Goal: Complete application form

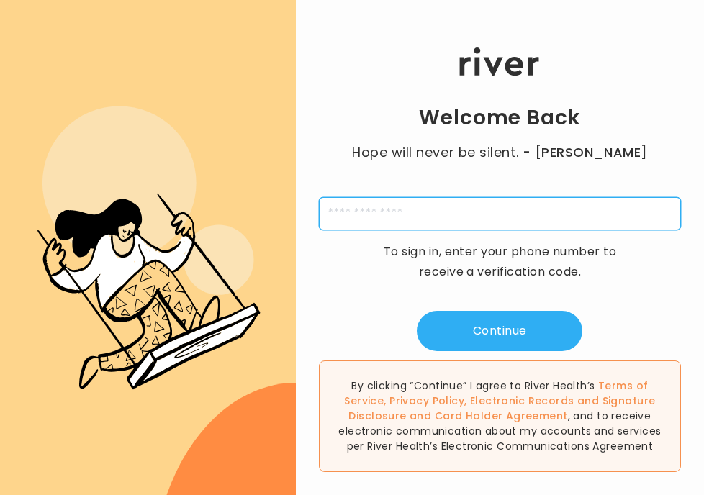
click at [577, 216] on input "tel" at bounding box center [500, 213] width 362 height 33
type input "**********"
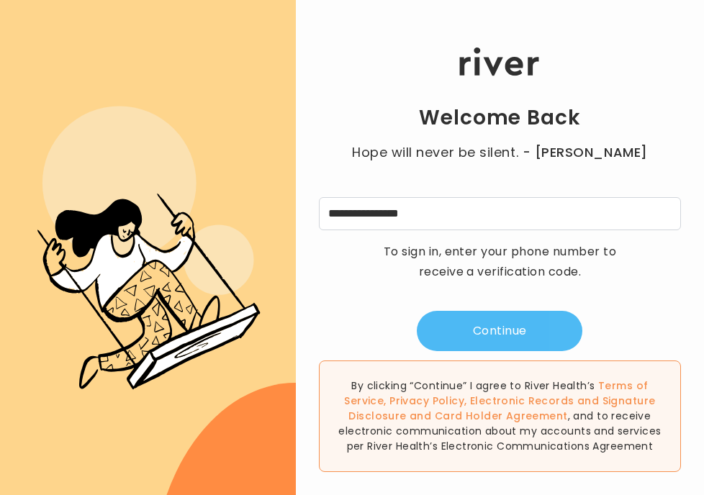
click at [482, 318] on button "Continue" at bounding box center [500, 331] width 166 height 40
type input "*"
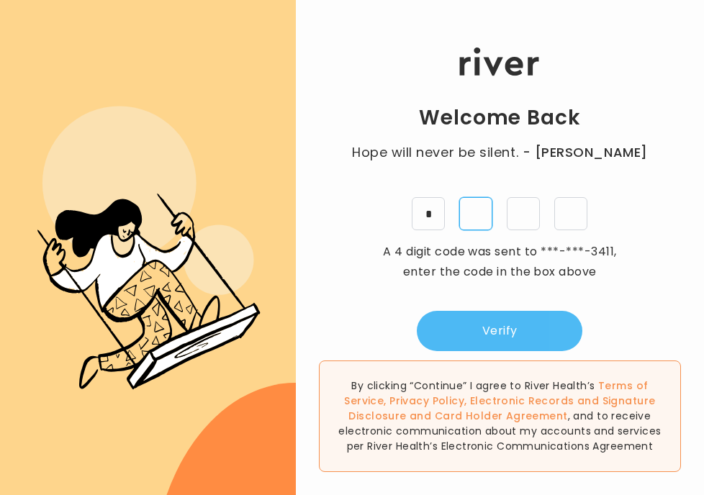
type input "*"
click at [482, 328] on button "Verify" at bounding box center [500, 331] width 166 height 40
